Goal: Entertainment & Leisure: Consume media (video, audio)

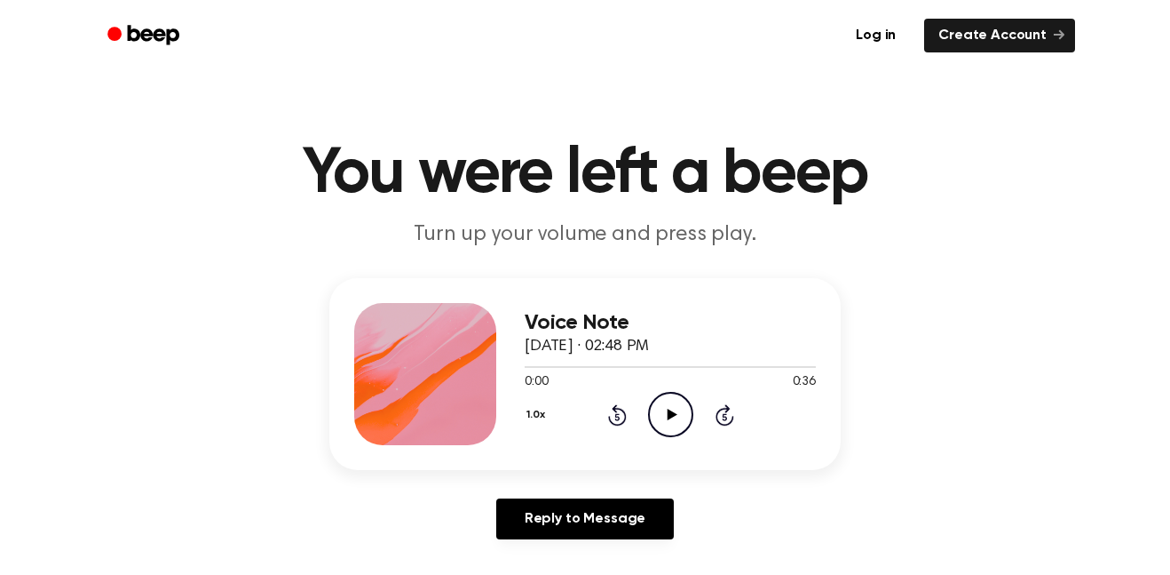
click at [680, 432] on icon "Play Audio" at bounding box center [670, 414] width 45 height 45
click at [690, 401] on icon "Pause Audio" at bounding box center [670, 414] width 45 height 45
click at [680, 410] on icon "Play Audio" at bounding box center [670, 414] width 45 height 45
click at [674, 404] on icon "Pause Audio" at bounding box center [670, 414] width 45 height 45
click at [670, 410] on icon "Play Audio" at bounding box center [670, 414] width 45 height 45
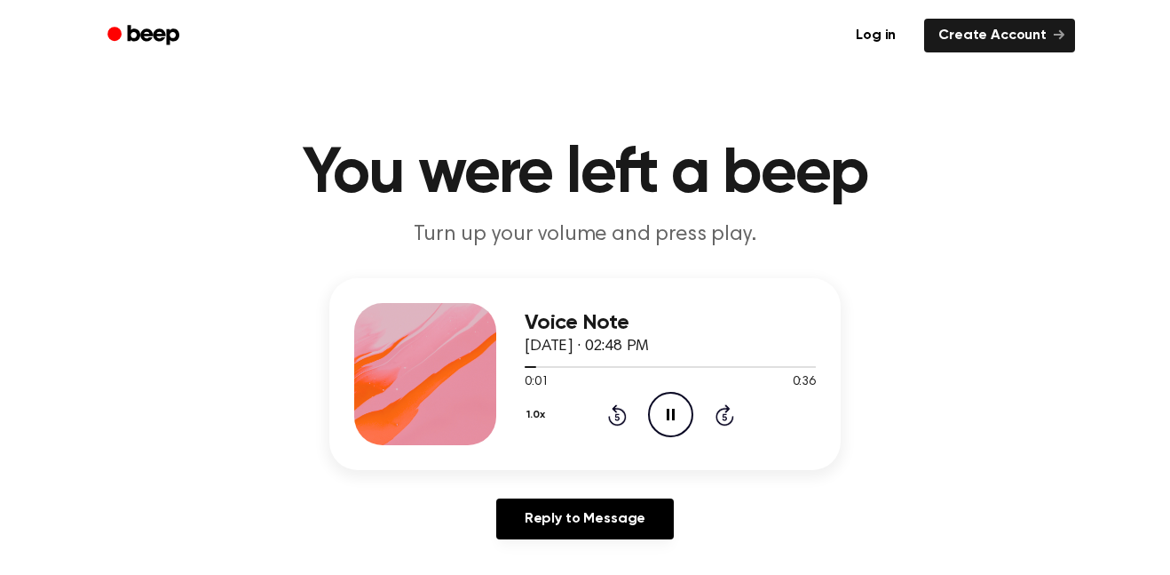
click at [681, 408] on icon "Pause Audio" at bounding box center [670, 414] width 45 height 45
click at [676, 407] on icon "Play Audio" at bounding box center [670, 414] width 45 height 45
click at [626, 417] on icon at bounding box center [617, 414] width 19 height 21
click at [625, 407] on icon "Rewind 5 seconds" at bounding box center [617, 414] width 20 height 23
click at [615, 419] on icon at bounding box center [617, 416] width 4 height 7
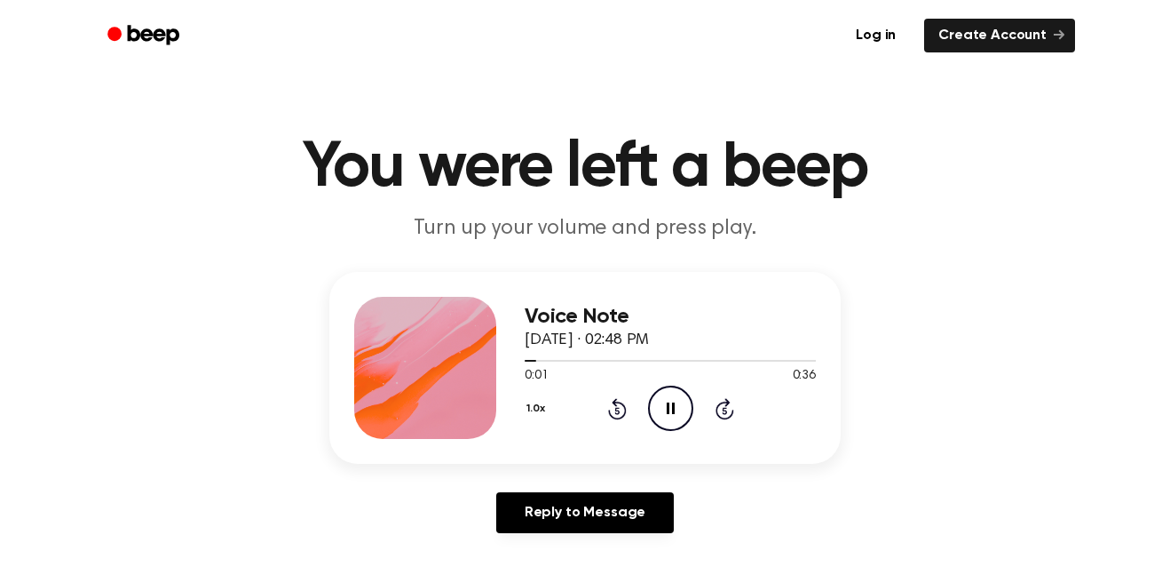
click at [617, 410] on icon at bounding box center [617, 410] width 4 height 7
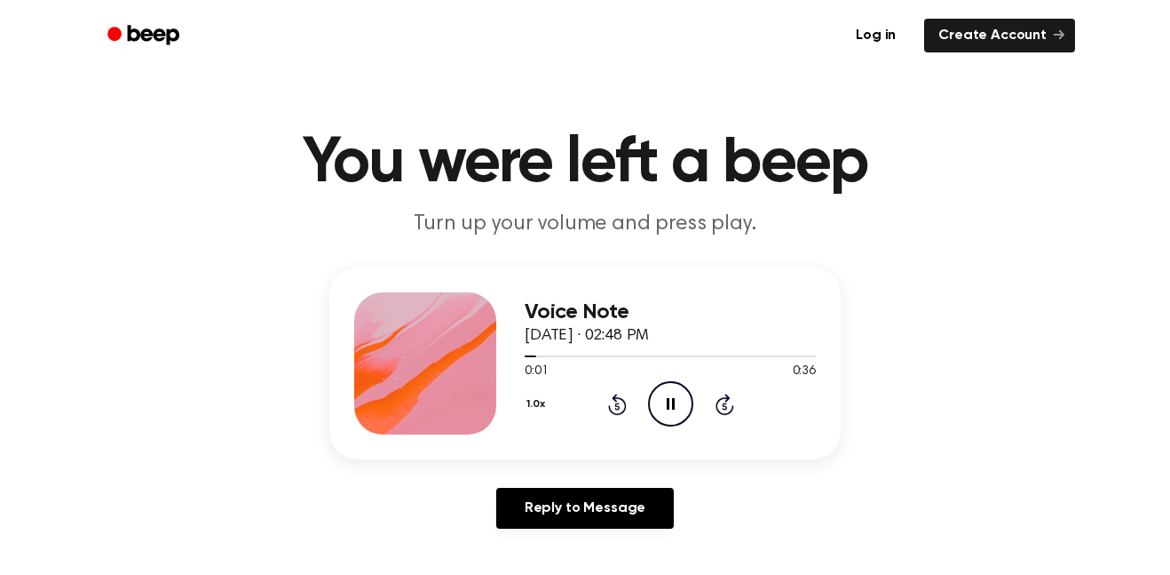
click at [620, 416] on div "1.0x Rewind 5 seconds Pause Audio Skip 5 seconds" at bounding box center [670, 403] width 291 height 45
click at [623, 405] on icon "Rewind 5 seconds" at bounding box center [617, 404] width 20 height 23
click at [715, 400] on icon "Skip 5 seconds" at bounding box center [725, 404] width 20 height 23
click at [725, 406] on icon at bounding box center [724, 405] width 4 height 7
click at [732, 394] on icon "Skip 5 seconds" at bounding box center [725, 404] width 20 height 23
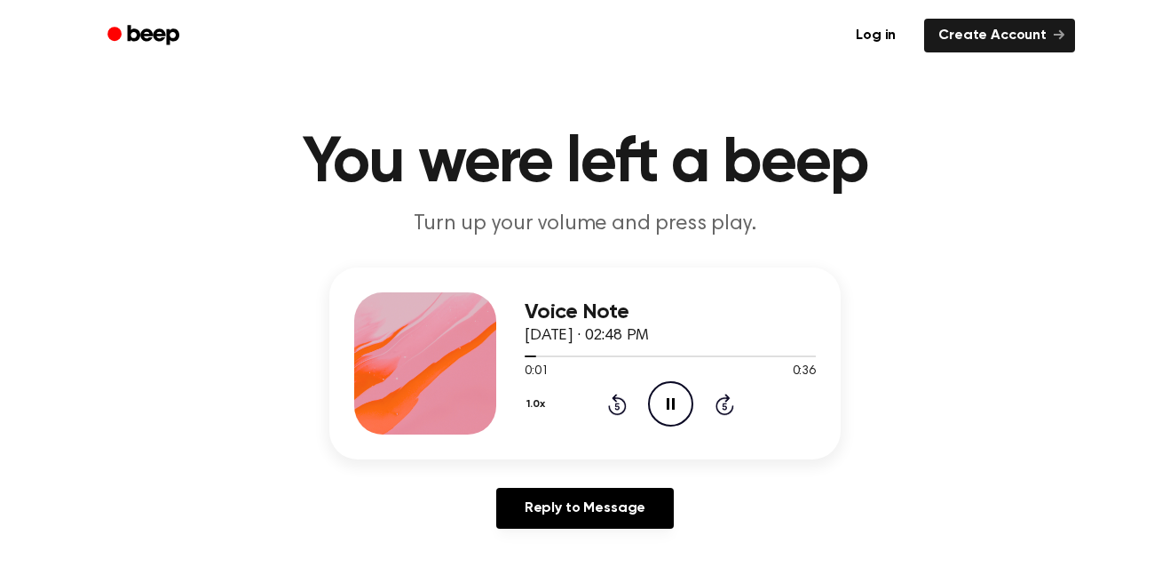
click at [725, 393] on icon "Skip 5 seconds" at bounding box center [725, 404] width 20 height 23
click at [723, 396] on icon "Skip 5 seconds" at bounding box center [725, 404] width 20 height 23
click at [723, 397] on icon at bounding box center [725, 403] width 19 height 21
click at [725, 407] on icon "Skip 5 seconds" at bounding box center [725, 404] width 20 height 23
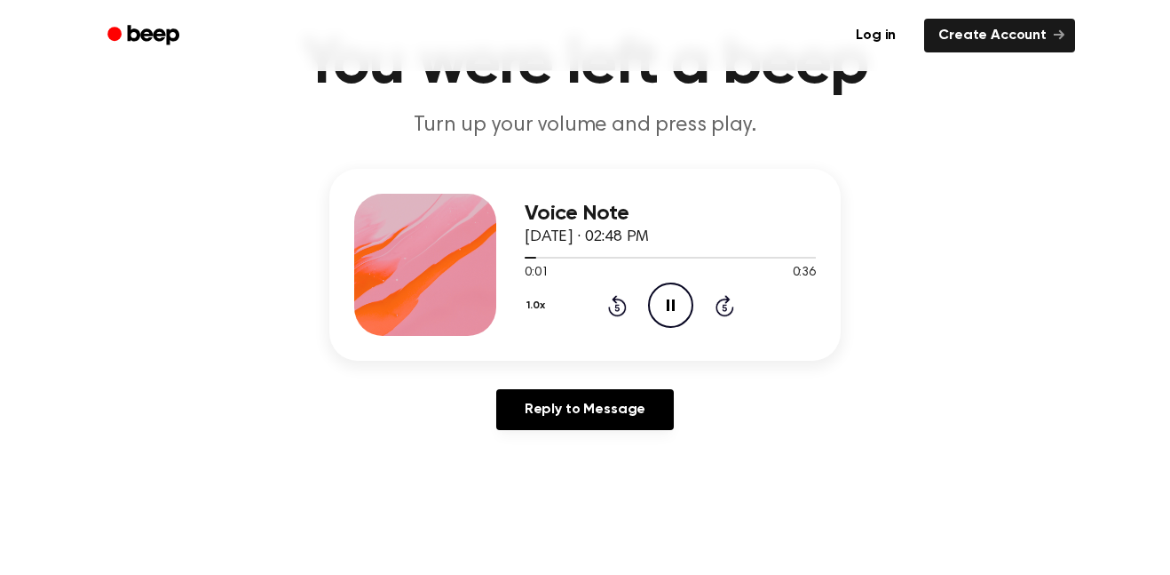
scroll to position [144, 0]
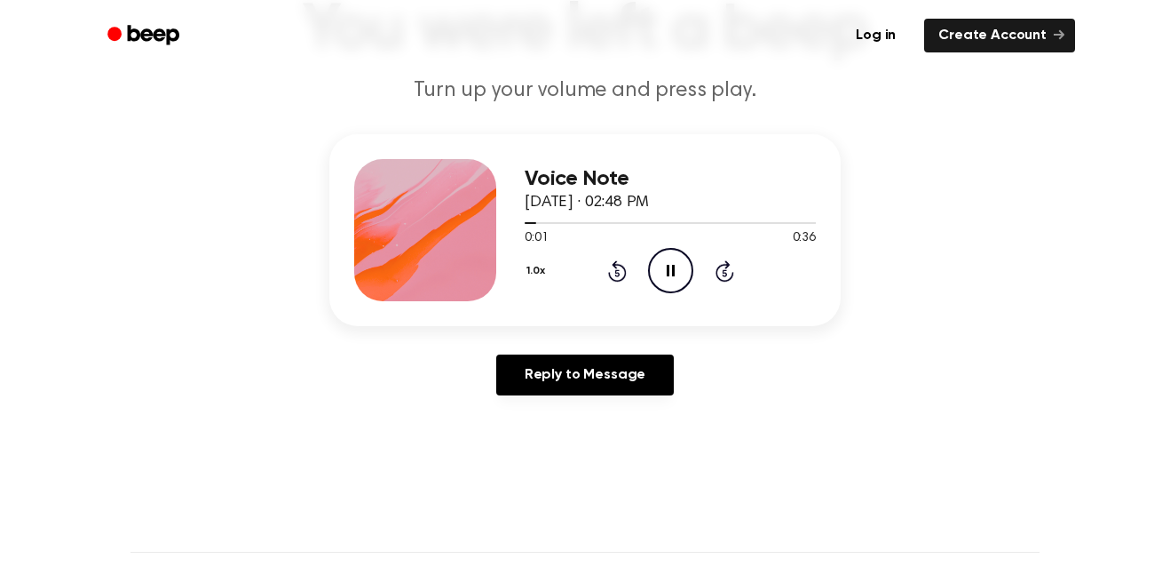
click at [719, 282] on icon "Skip 5 seconds" at bounding box center [725, 270] width 20 height 23
click at [729, 270] on icon "Skip 5 seconds" at bounding box center [725, 270] width 20 height 23
click at [733, 268] on icon "Skip 5 seconds" at bounding box center [725, 270] width 20 height 23
click at [702, 277] on div "1.0x Rewind 5 seconds Pause Audio Skip 5 seconds" at bounding box center [670, 270] width 291 height 45
click at [661, 280] on icon "Pause Audio" at bounding box center [670, 270] width 45 height 45
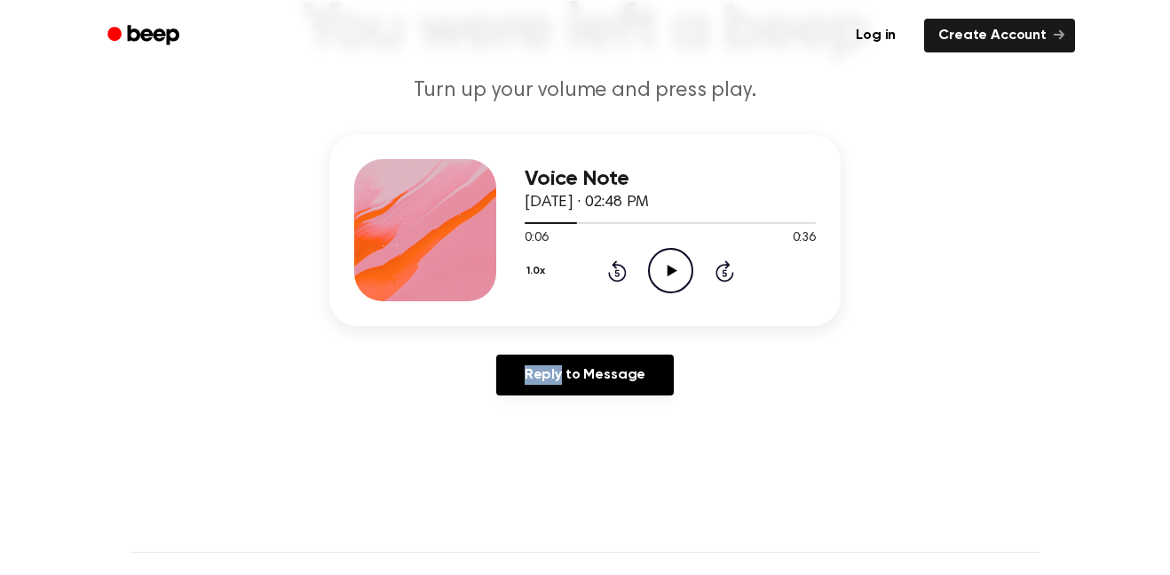
click at [662, 279] on icon "Play Audio" at bounding box center [670, 270] width 45 height 45
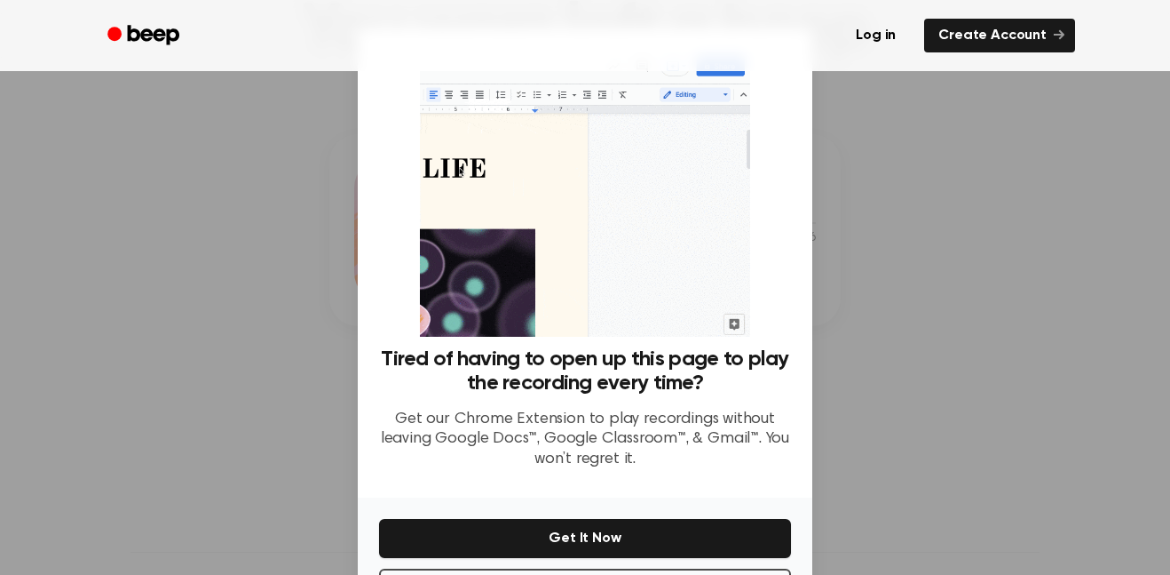
click at [662, 409] on p "Get our Chrome Extension to play recordings without leaving Google Docs™, Googl…" at bounding box center [585, 439] width 412 height 60
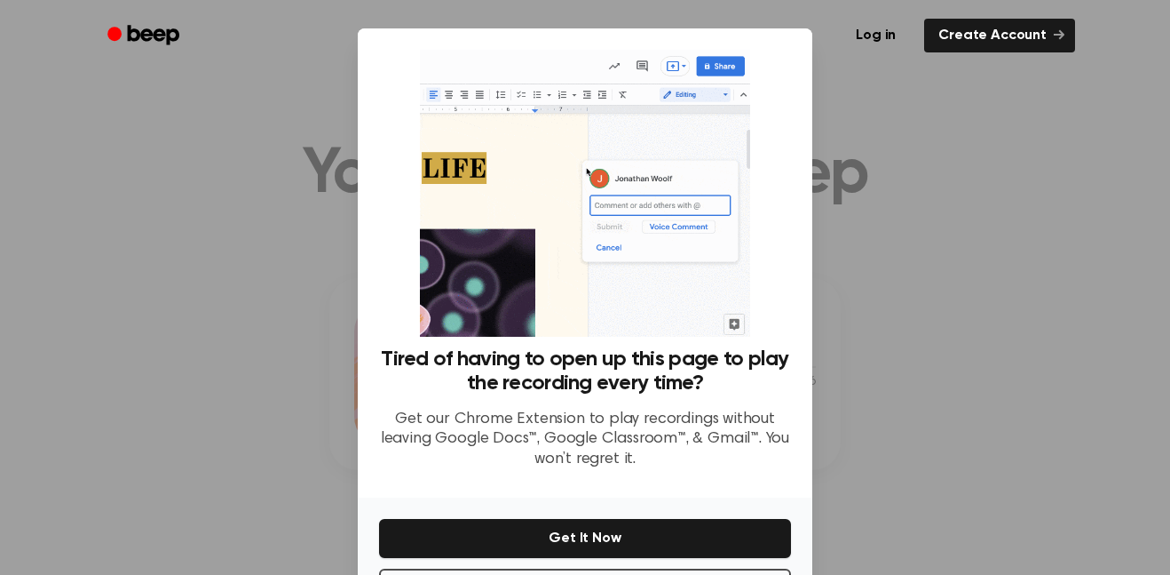
scroll to position [72, 0]
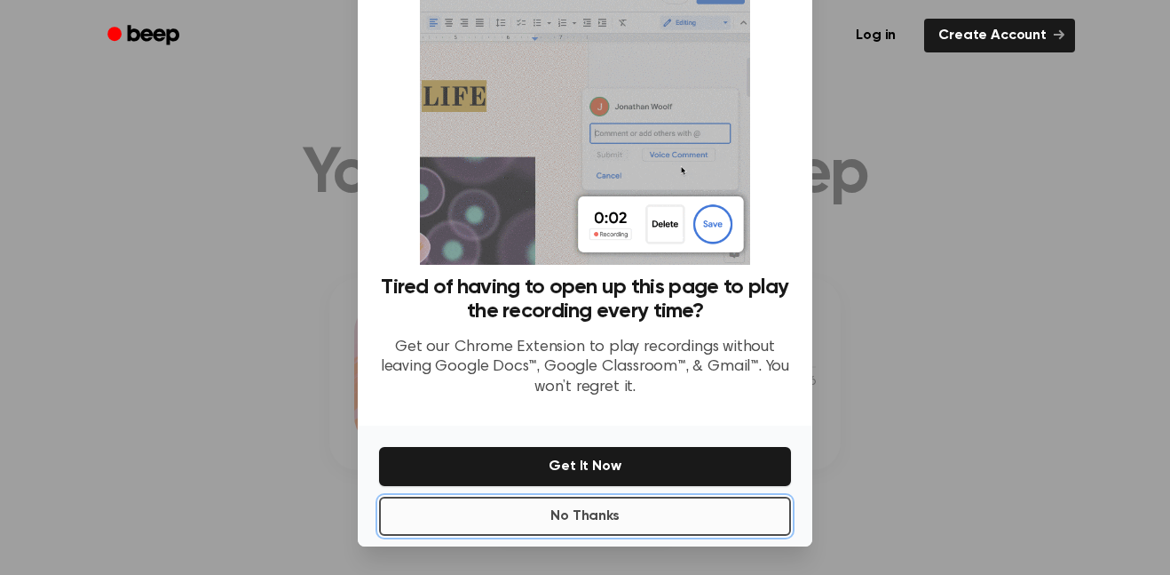
click at [681, 514] on button "No Thanks" at bounding box center [585, 515] width 412 height 39
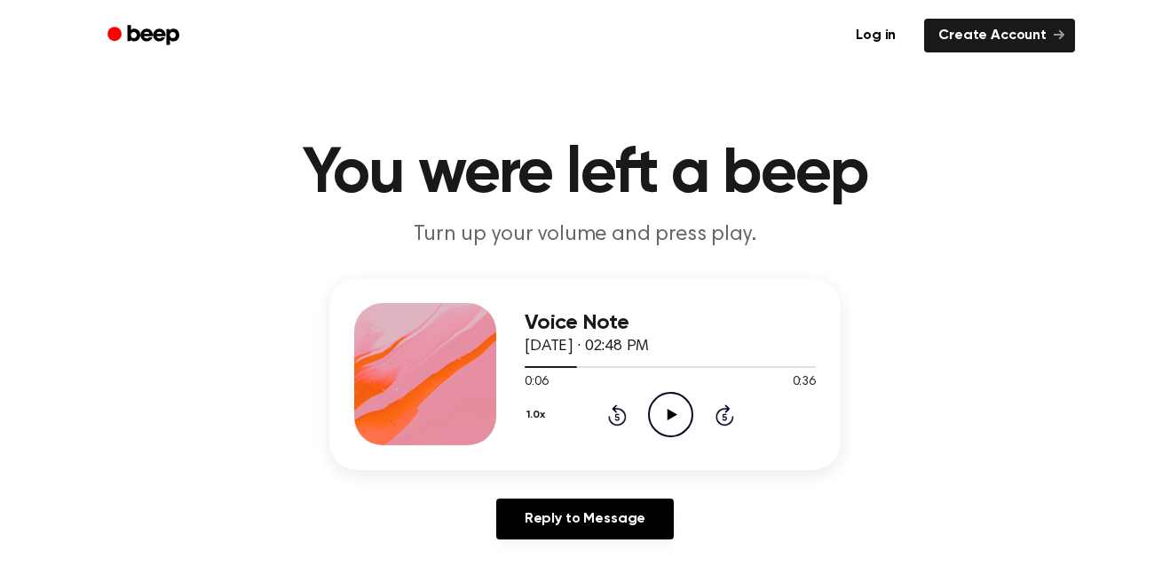
click at [658, 414] on icon "Play Audio" at bounding box center [670, 414] width 45 height 45
click at [611, 421] on icon at bounding box center [617, 414] width 19 height 21
click at [734, 413] on div "1.0x Rewind 5 seconds Pause Audio Skip 5 seconds" at bounding box center [670, 414] width 291 height 45
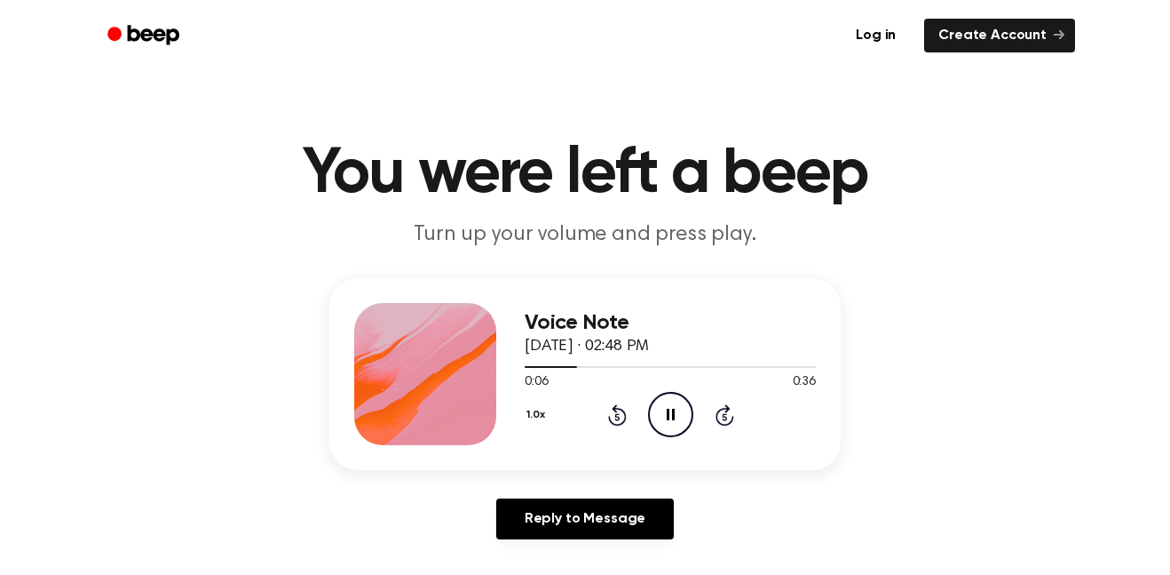
click at [723, 415] on icon at bounding box center [724, 416] width 4 height 7
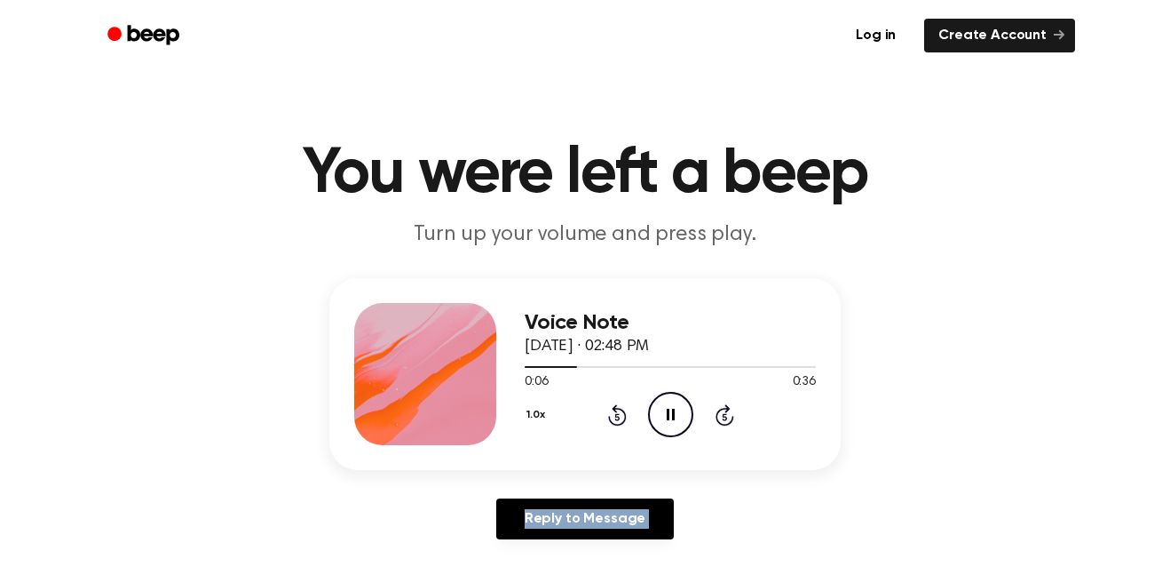
click at [723, 415] on icon at bounding box center [724, 416] width 4 height 7
click at [543, 416] on button "1.0x" at bounding box center [538, 415] width 27 height 30
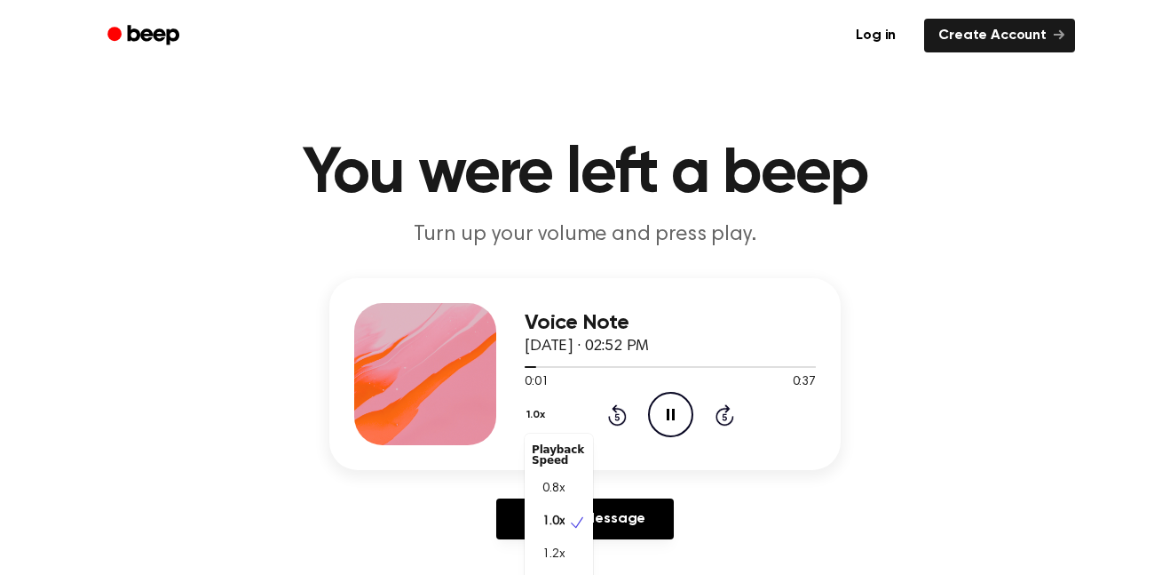
scroll to position [8, 0]
click at [543, 480] on span "0.8x" at bounding box center [554, 481] width 22 height 19
click at [664, 417] on icon "Pause Audio" at bounding box center [670, 414] width 45 height 45
click at [668, 416] on icon at bounding box center [672, 414] width 10 height 12
click at [662, 404] on icon "Pause Audio" at bounding box center [670, 414] width 45 height 45
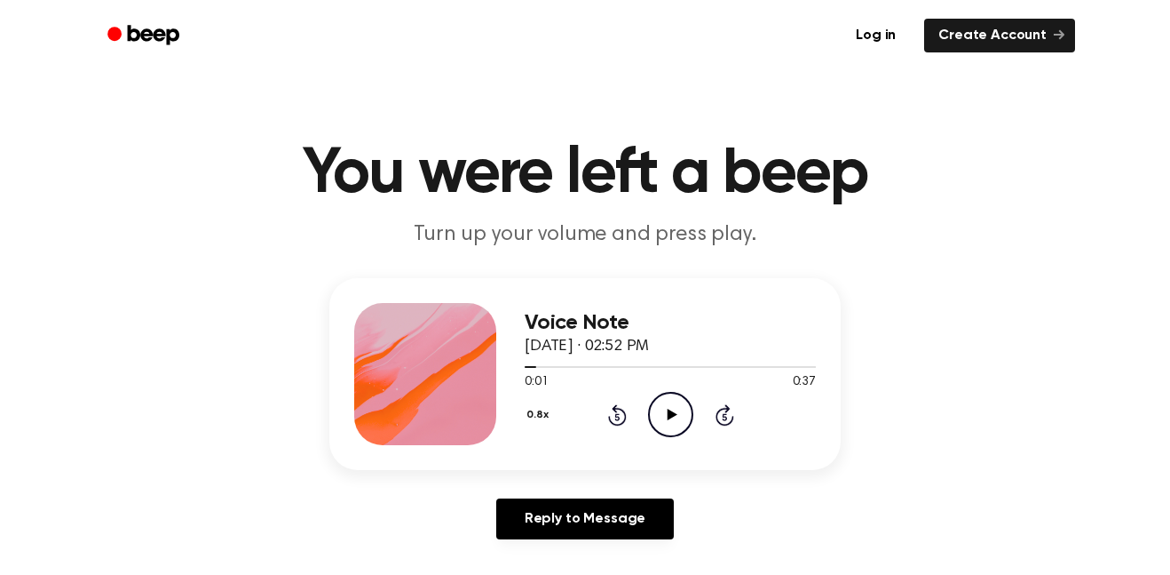
click at [609, 420] on icon at bounding box center [617, 414] width 19 height 21
click at [624, 418] on icon at bounding box center [617, 414] width 19 height 21
click at [617, 416] on icon at bounding box center [617, 416] width 4 height 7
click at [615, 404] on icon "Rewind 5 seconds" at bounding box center [617, 414] width 20 height 23
click at [697, 435] on div "0.8x Rewind 5 seconds Play Audio Skip 5 seconds" at bounding box center [670, 414] width 291 height 45
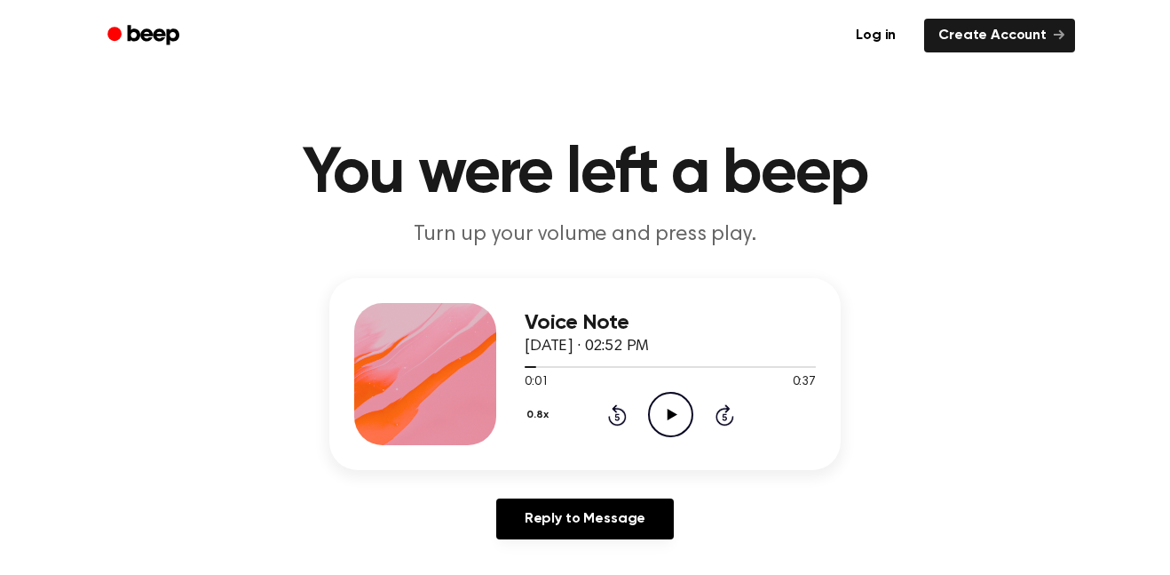
click at [670, 418] on icon at bounding box center [672, 414] width 10 height 12
click at [718, 415] on icon "Skip 5 seconds" at bounding box center [725, 414] width 20 height 23
click at [722, 389] on div "0:01 0:37" at bounding box center [670, 382] width 291 height 19
click at [728, 413] on icon "Skip 5 seconds" at bounding box center [725, 414] width 20 height 23
click at [725, 416] on icon at bounding box center [724, 416] width 4 height 7
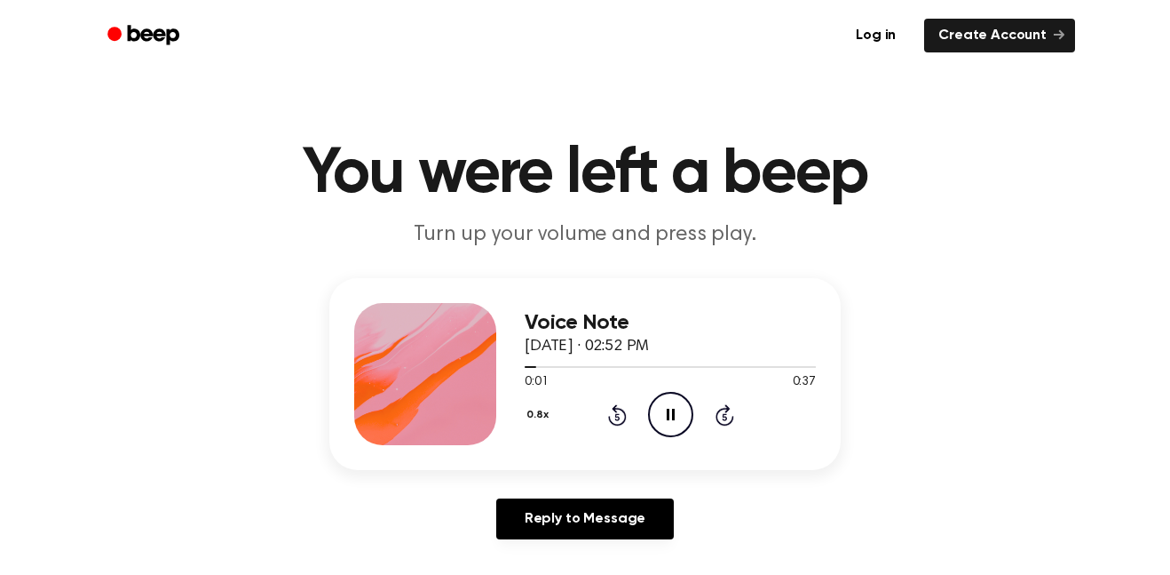
click at [665, 408] on icon "Pause Audio" at bounding box center [670, 414] width 45 height 45
click at [665, 414] on icon "Play Audio" at bounding box center [670, 414] width 45 height 45
click at [682, 416] on icon "Pause Audio" at bounding box center [670, 414] width 45 height 45
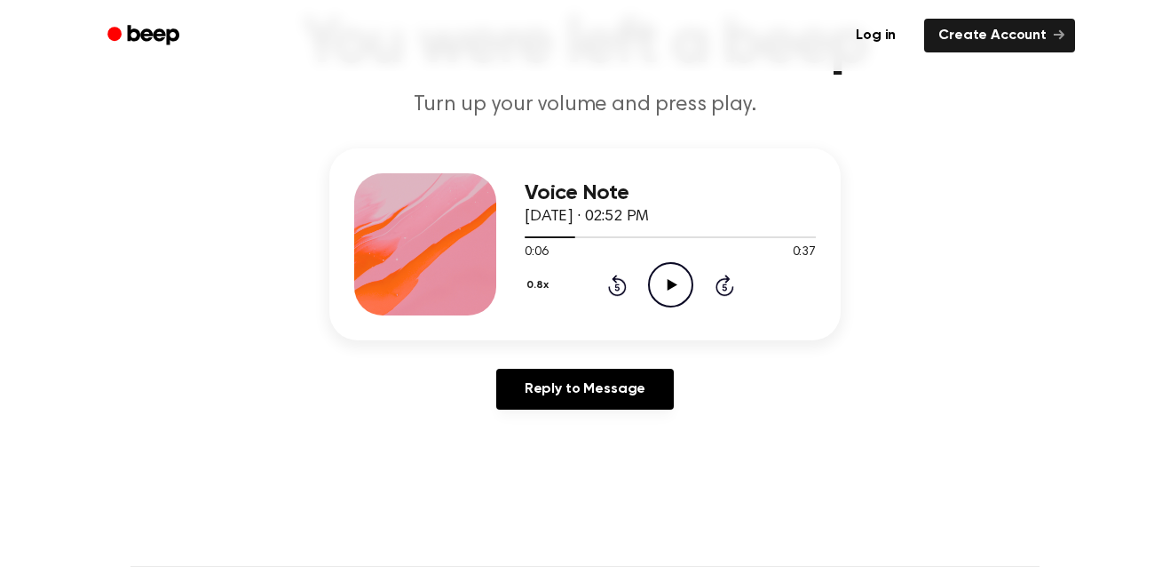
scroll to position [0, 0]
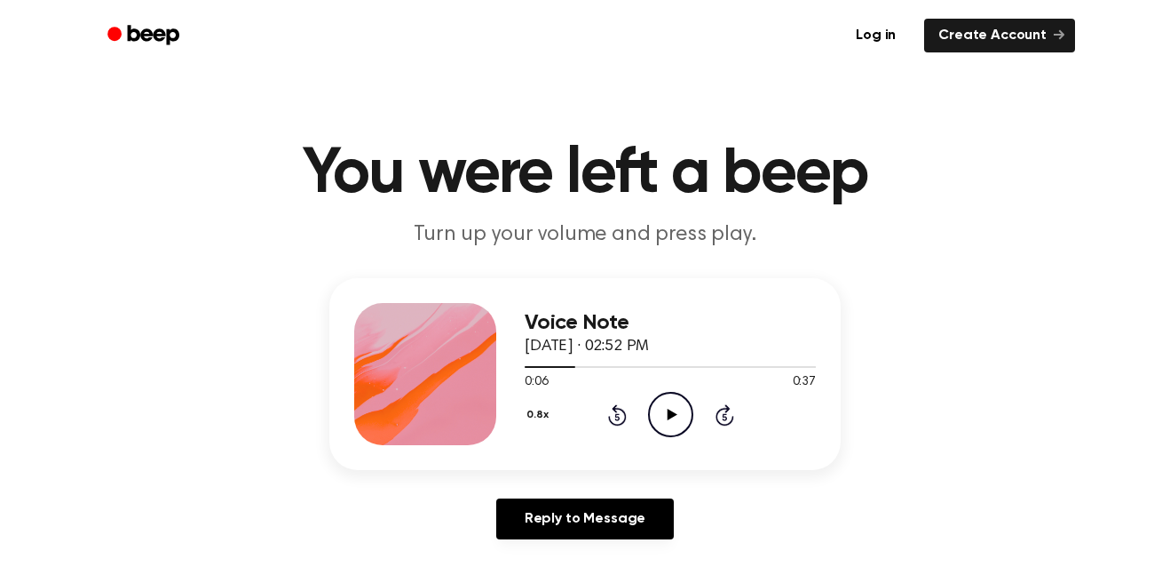
click at [666, 432] on icon "Play Audio" at bounding box center [670, 414] width 45 height 45
click at [666, 432] on icon "Pause Audio" at bounding box center [670, 414] width 45 height 45
